Goal: Information Seeking & Learning: Learn about a topic

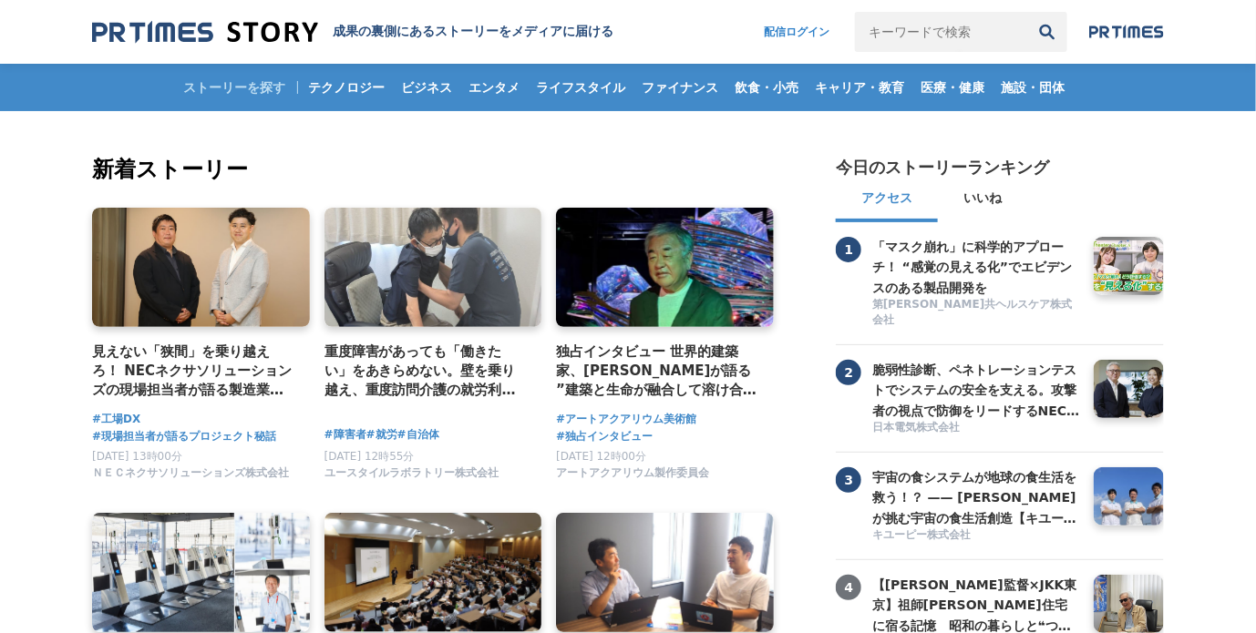
click at [885, 27] on input "キーワードで検索" at bounding box center [941, 32] width 172 height 40
type input "o"
type input "オムロン"
click at [1027, 12] on button "検索" at bounding box center [1047, 32] width 40 height 40
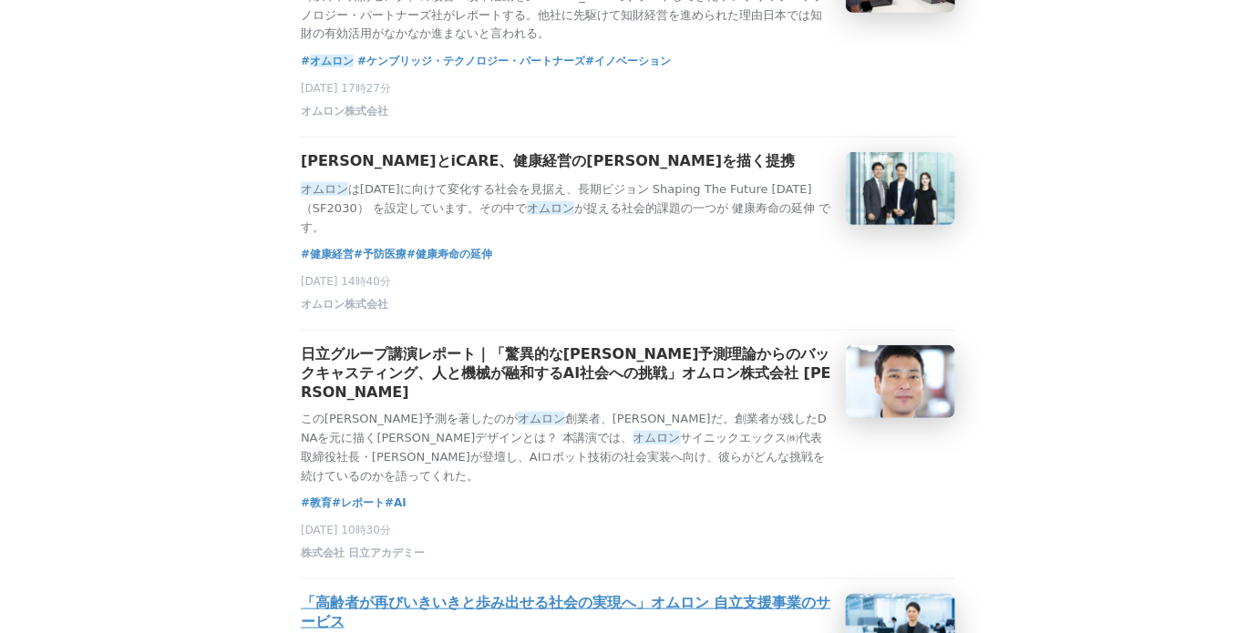
scroll to position [540, 0]
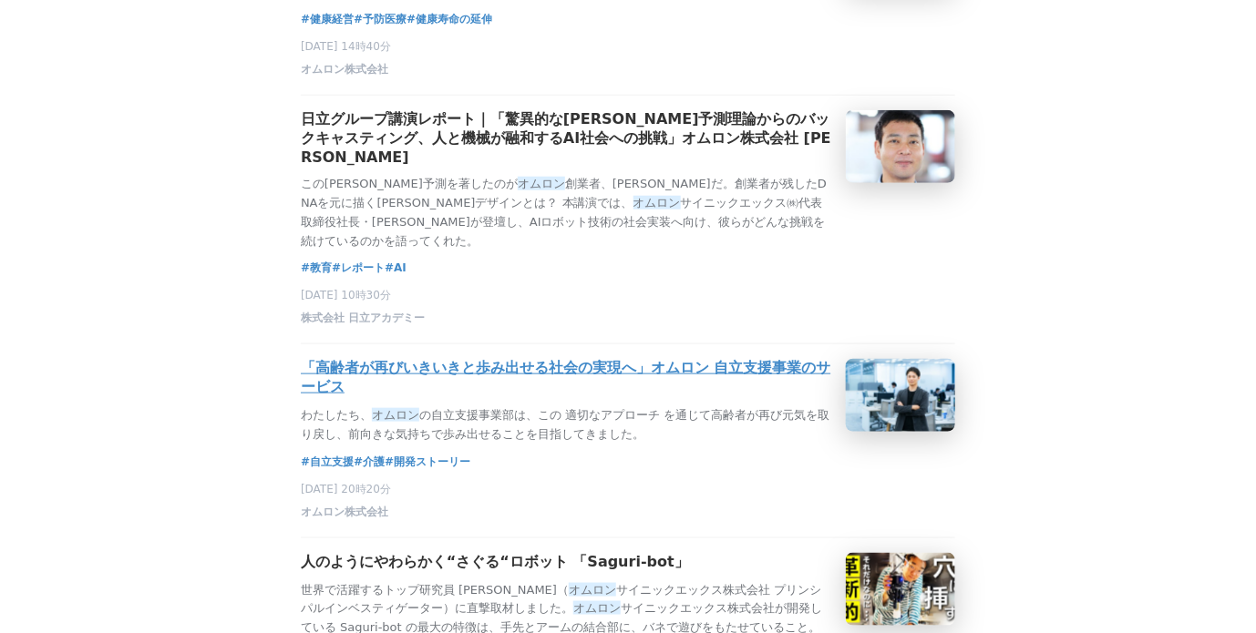
click at [550, 359] on h3 "「高齢者が再びいきいきと歩み出せる社会の実現へ」オムロン 自立支援事業のサービス" at bounding box center [566, 378] width 530 height 38
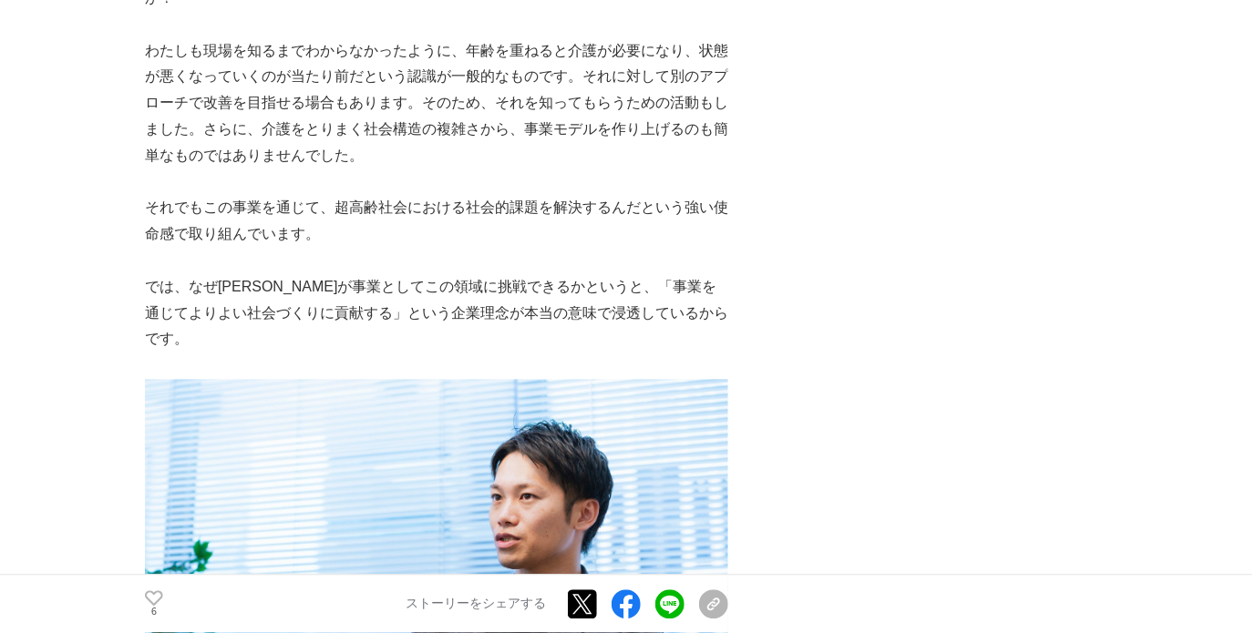
scroll to position [4051, 0]
